Goal: Transaction & Acquisition: Book appointment/travel/reservation

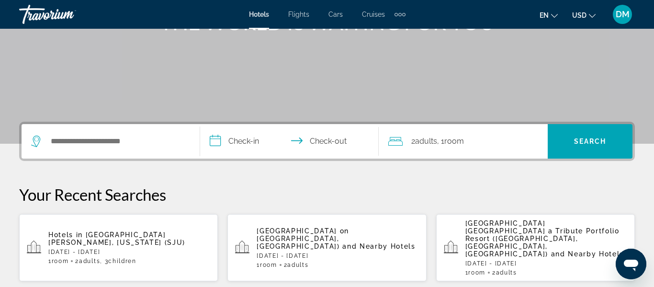
scroll to position [217, 0]
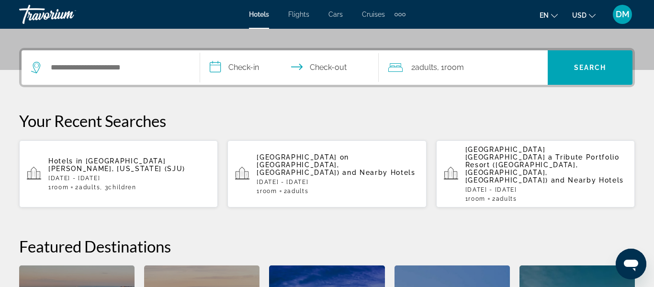
click at [499, 186] on p "[DATE] - [DATE]" at bounding box center [547, 189] width 162 height 7
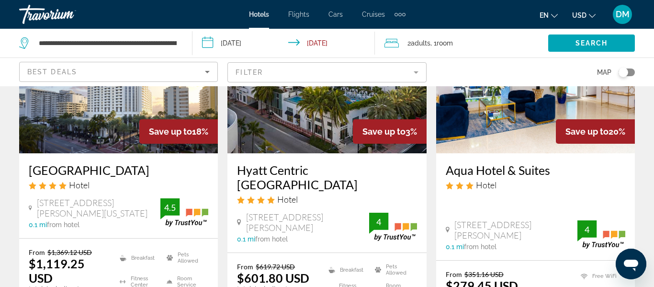
scroll to position [120, 0]
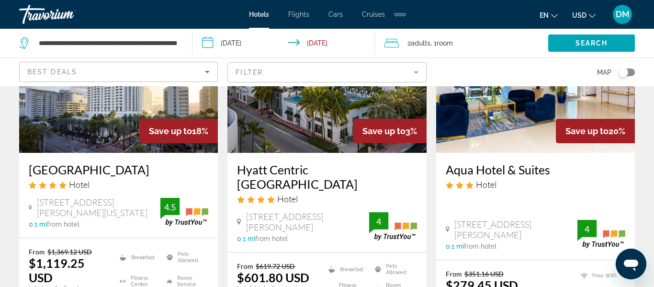
click at [524, 126] on img "Main content" at bounding box center [535, 76] width 199 height 153
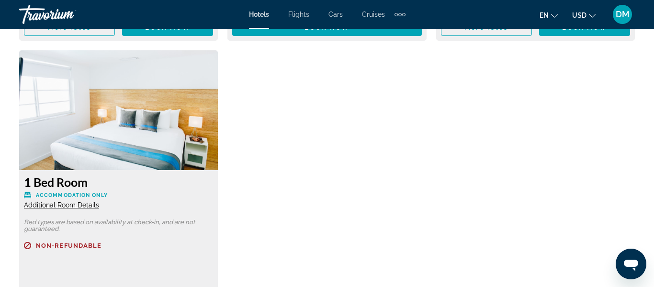
scroll to position [3075, 0]
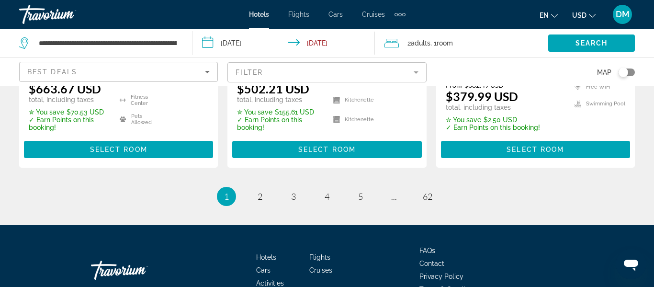
scroll to position [1433, 0]
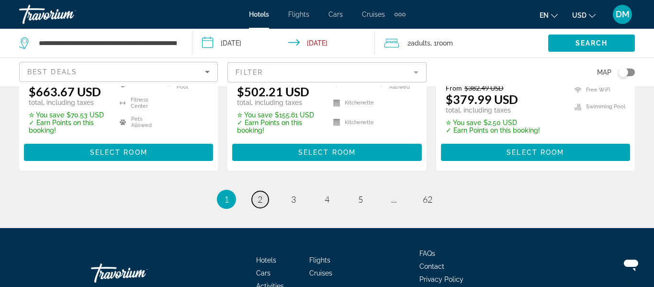
click at [257, 194] on link "page 2" at bounding box center [260, 199] width 17 height 17
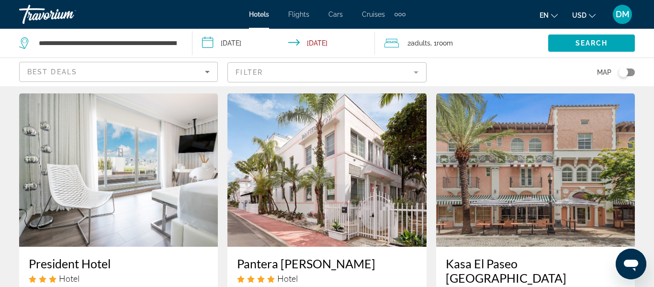
scroll to position [26, 0]
click at [165, 188] on img "Main content" at bounding box center [118, 170] width 199 height 153
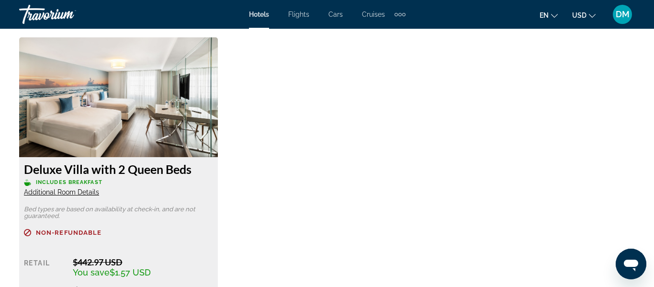
scroll to position [1818, 0]
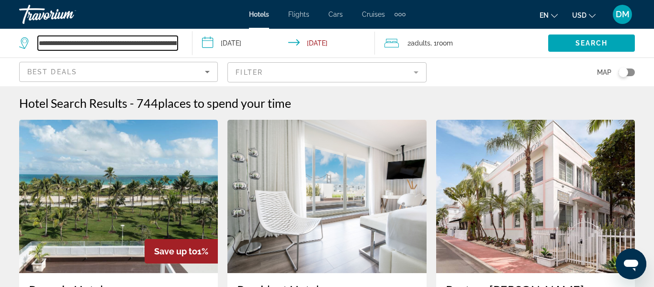
click at [169, 46] on input "**********" at bounding box center [108, 43] width 140 height 14
type input "**********"
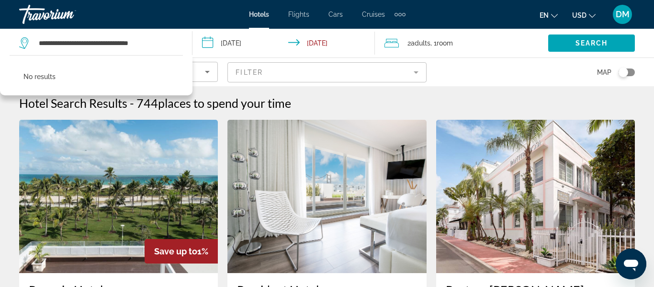
click at [244, 43] on input "**********" at bounding box center [286, 45] width 187 height 32
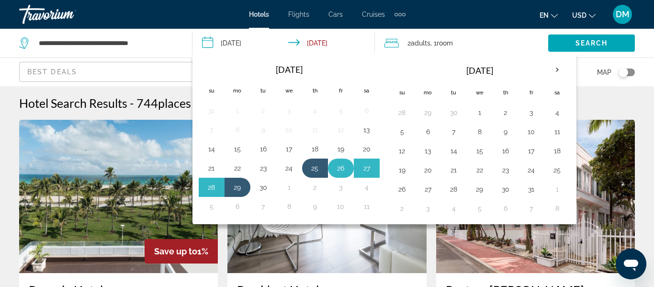
click at [341, 171] on button "26" at bounding box center [340, 167] width 15 height 13
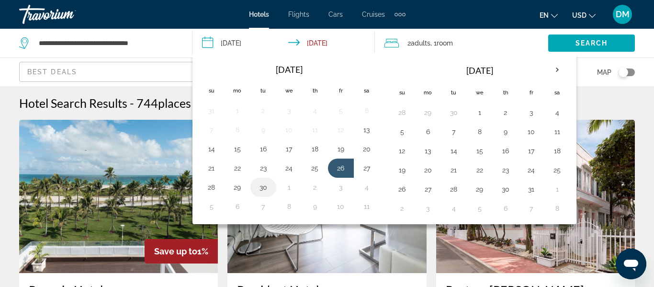
click at [267, 185] on button "30" at bounding box center [263, 187] width 15 height 13
type input "**********"
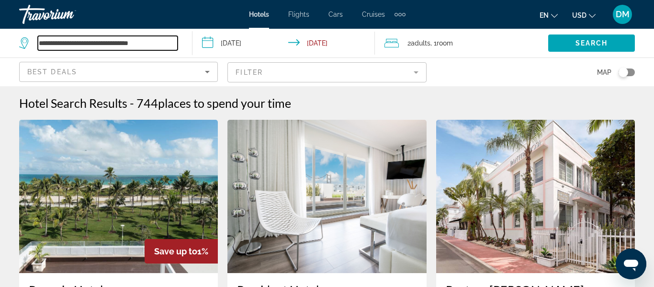
click at [147, 42] on input "**********" at bounding box center [108, 43] width 140 height 14
click at [166, 46] on input "**********" at bounding box center [108, 43] width 140 height 14
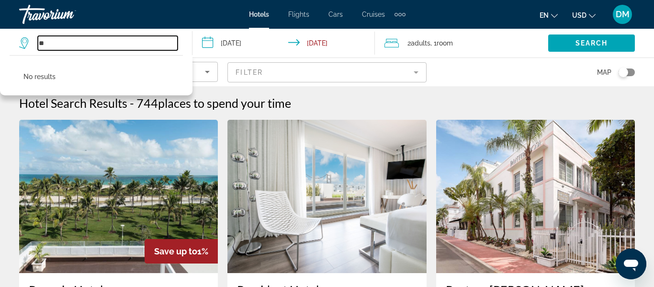
type input "*"
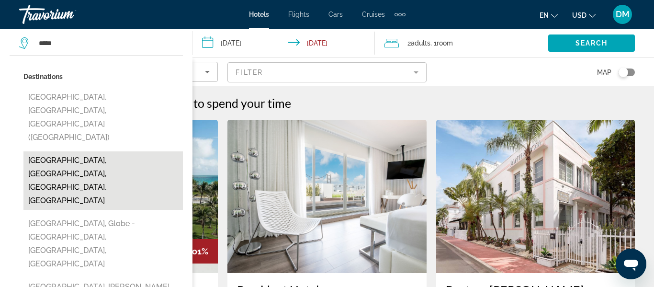
click at [137, 151] on button "[GEOGRAPHIC_DATA], [GEOGRAPHIC_DATA], [GEOGRAPHIC_DATA], [GEOGRAPHIC_DATA]" at bounding box center [103, 180] width 160 height 58
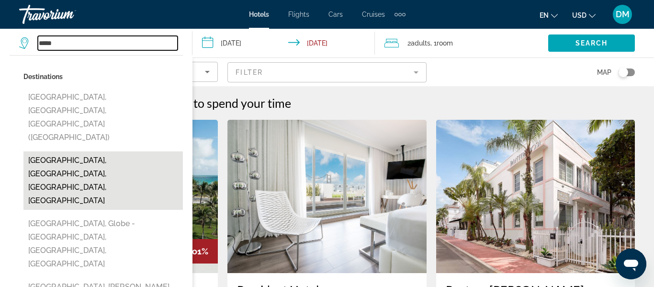
type input "**********"
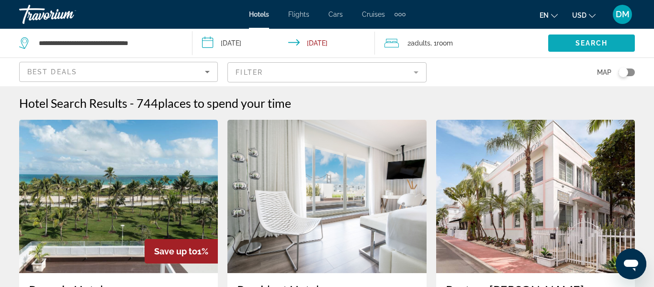
click at [607, 41] on span "Search" at bounding box center [592, 43] width 33 height 8
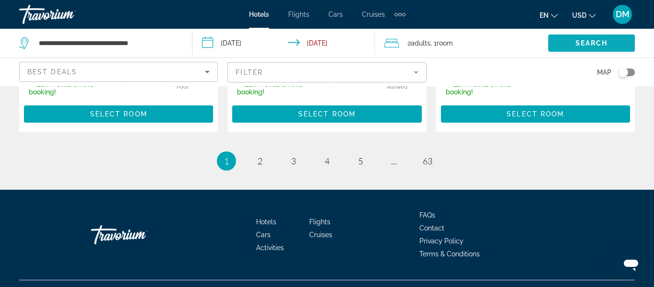
scroll to position [1491, 0]
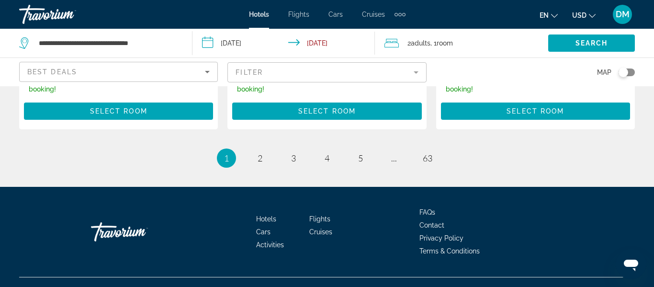
click at [265, 148] on li "page 2" at bounding box center [260, 157] width 19 height 19
click at [258, 153] on span "2" at bounding box center [260, 158] width 5 height 11
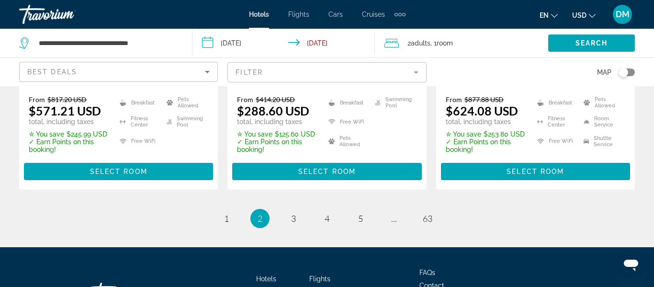
scroll to position [1413, 0]
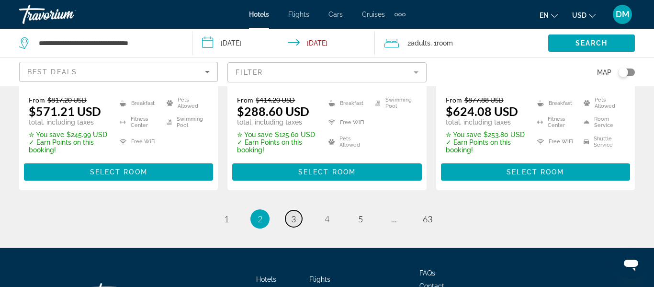
click at [289, 210] on link "page 3" at bounding box center [293, 218] width 17 height 17
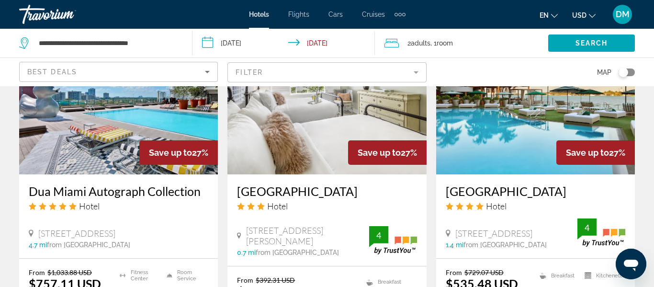
scroll to position [1239, 0]
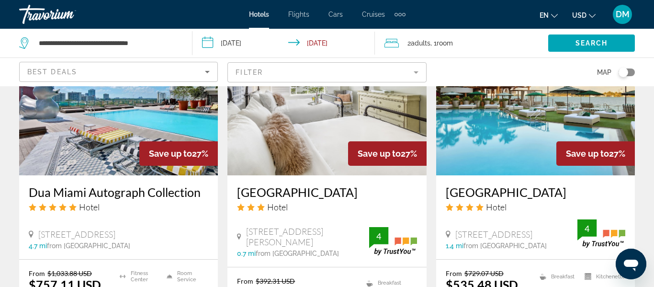
click at [434, 45] on span ", 1 Room rooms" at bounding box center [442, 42] width 23 height 13
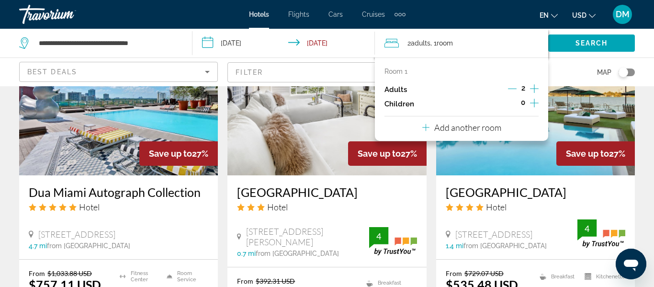
click at [536, 107] on icon "Increment children" at bounding box center [534, 102] width 9 height 11
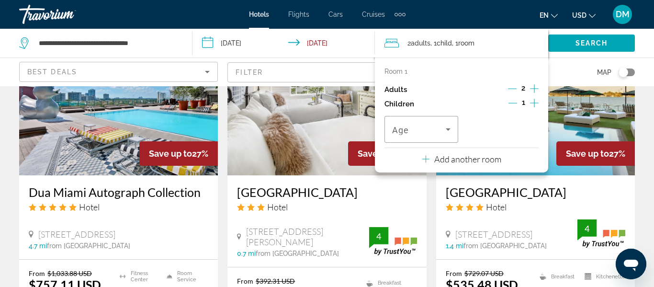
click at [537, 107] on icon "Increment children" at bounding box center [534, 102] width 9 height 11
click at [437, 127] on span "Travelers: 2 adults, 2 children" at bounding box center [418, 129] width 53 height 11
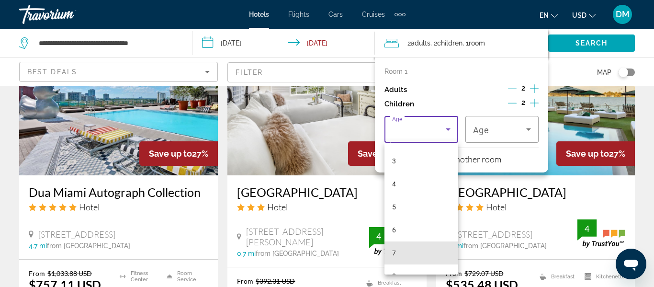
scroll to position [64, 0]
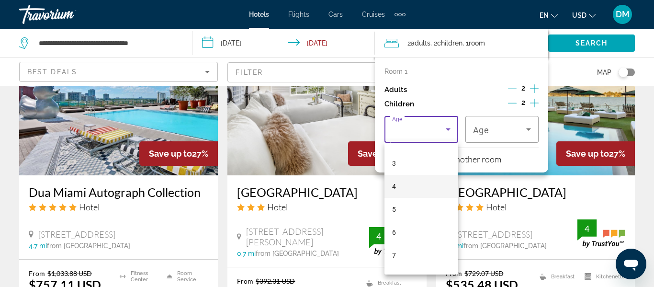
click at [420, 185] on mat-option "4" at bounding box center [421, 186] width 73 height 23
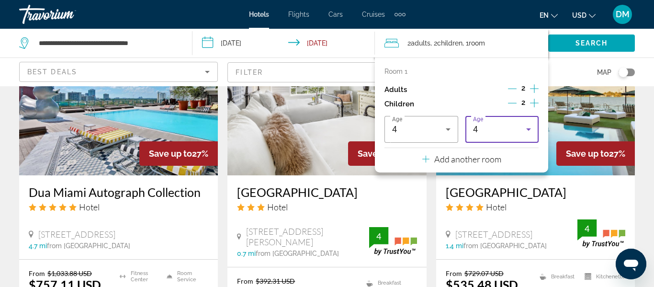
click at [520, 118] on div "4" at bounding box center [502, 129] width 58 height 27
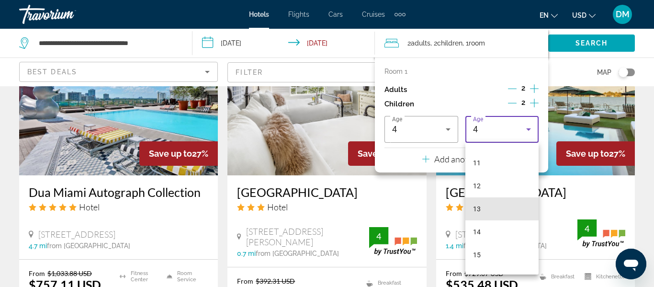
scroll to position [253, 0]
click at [506, 202] on mat-option "13" at bounding box center [502, 204] width 73 height 23
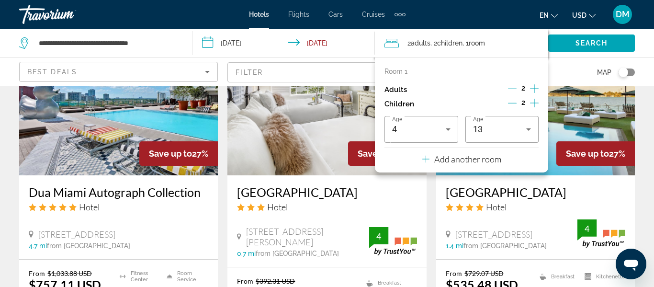
click at [483, 77] on div "Room 1 Adults 2 Children 2 Age [DEMOGRAPHIC_DATA] Age [DEMOGRAPHIC_DATA]" at bounding box center [462, 105] width 154 height 75
click at [495, 85] on div "Adults 2" at bounding box center [462, 89] width 154 height 14
click at [600, 40] on span "Search" at bounding box center [592, 43] width 33 height 8
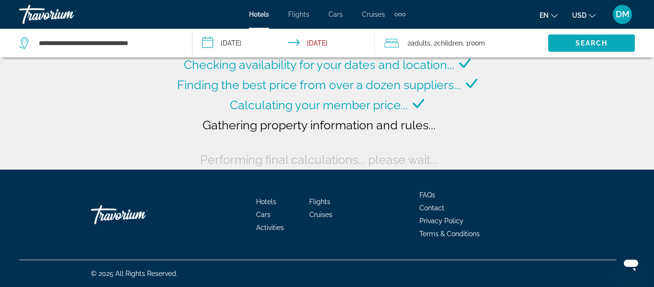
scroll to position [99, 0]
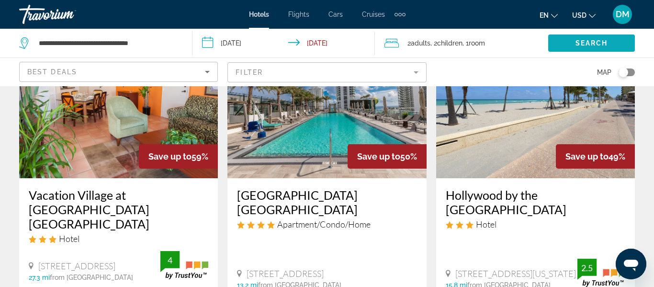
scroll to position [94, 0]
click at [185, 131] on img "Main content" at bounding box center [118, 101] width 199 height 153
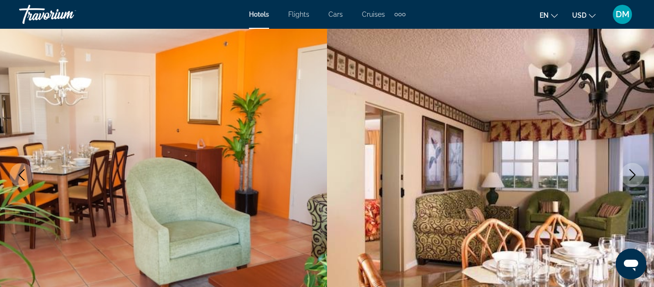
scroll to position [85, 0]
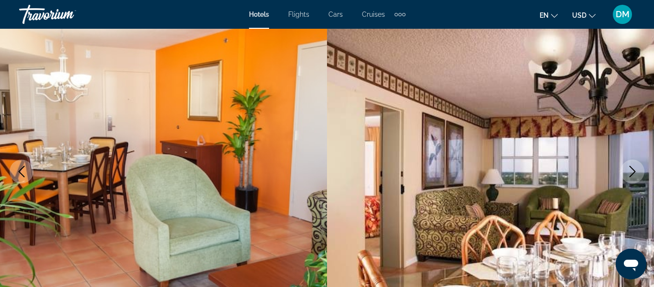
click at [634, 171] on icon "Next image" at bounding box center [632, 171] width 11 height 11
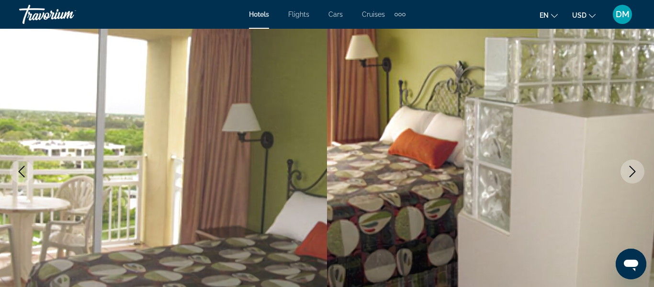
click at [625, 172] on button "Next image" at bounding box center [633, 172] width 24 height 24
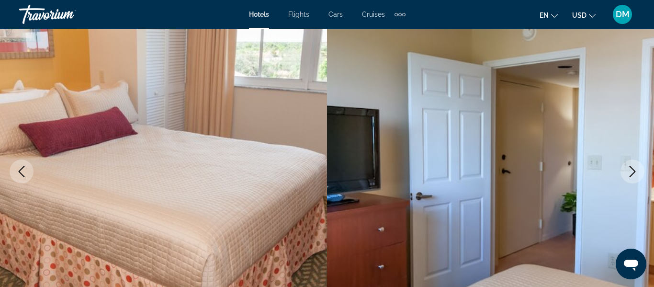
click at [625, 174] on button "Next image" at bounding box center [633, 172] width 24 height 24
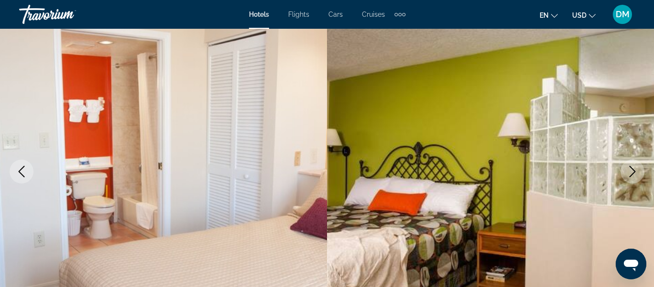
click at [629, 176] on icon "Next image" at bounding box center [632, 171] width 11 height 11
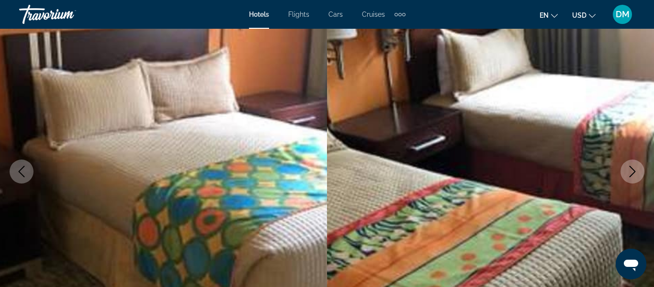
click at [629, 177] on icon "Next image" at bounding box center [632, 171] width 11 height 11
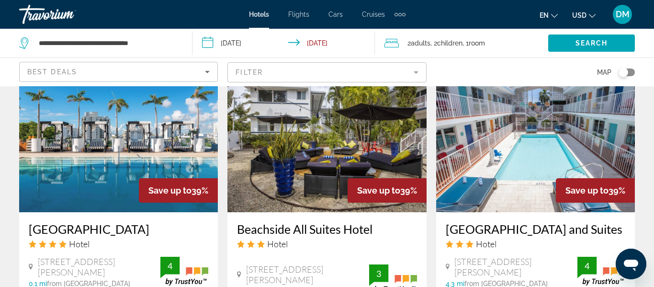
scroll to position [1186, 0]
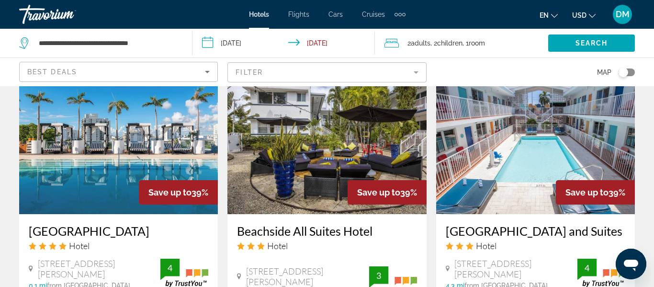
click at [187, 118] on img "Main content" at bounding box center [118, 137] width 199 height 153
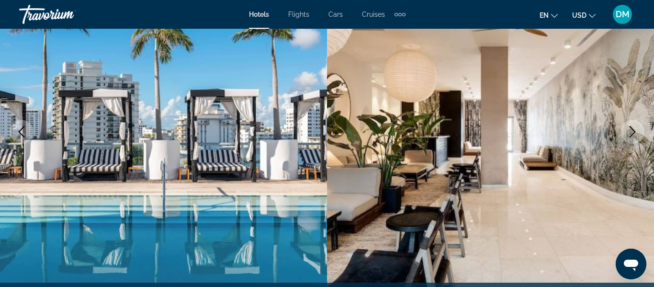
scroll to position [126, 0]
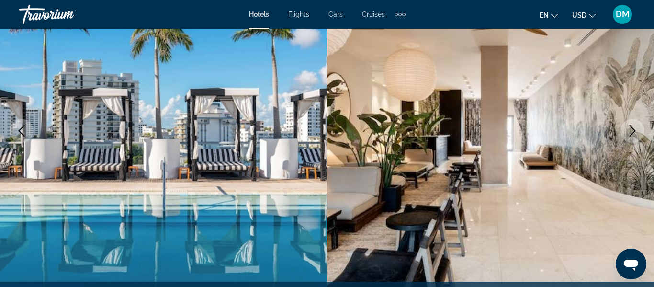
click at [631, 138] on button "Next image" at bounding box center [633, 131] width 24 height 24
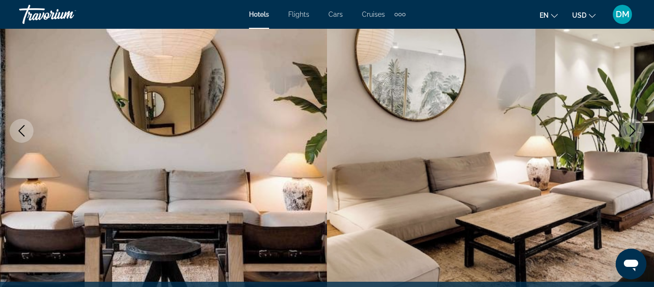
click at [635, 143] on img "Main content" at bounding box center [490, 130] width 327 height 455
click at [636, 132] on icon "Next image" at bounding box center [632, 130] width 11 height 11
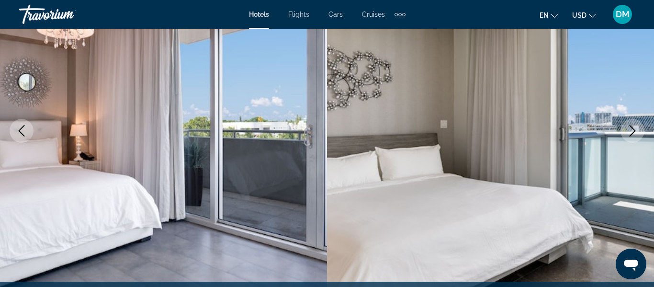
click at [633, 131] on icon "Next image" at bounding box center [632, 130] width 11 height 11
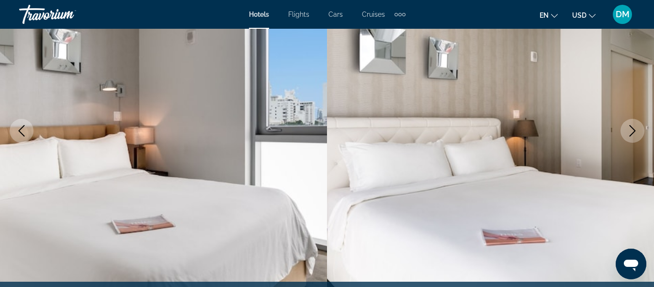
click at [638, 136] on icon "Next image" at bounding box center [632, 130] width 11 height 11
